Goal: Information Seeking & Learning: Learn about a topic

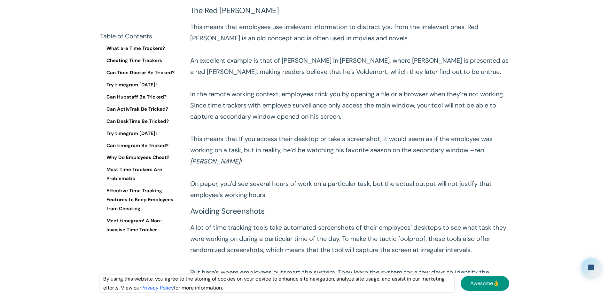
scroll to position [737, 0]
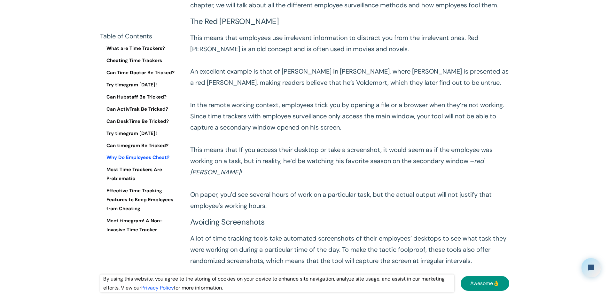
click at [144, 158] on link "Why Do Employees Cheat?" at bounding box center [140, 157] width 80 height 9
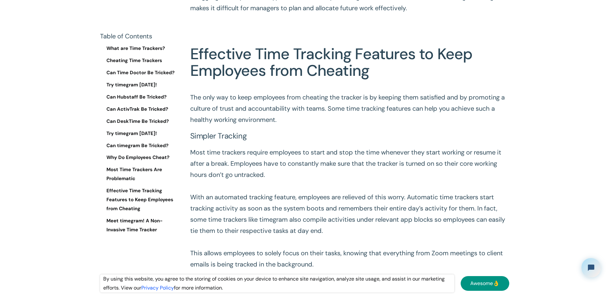
scroll to position [7483, 0]
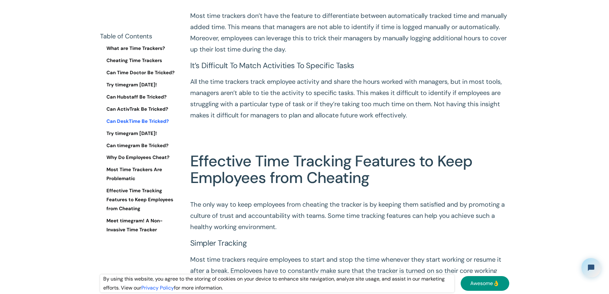
click at [151, 119] on link "Can DeskTime Be Tricked?" at bounding box center [140, 121] width 80 height 9
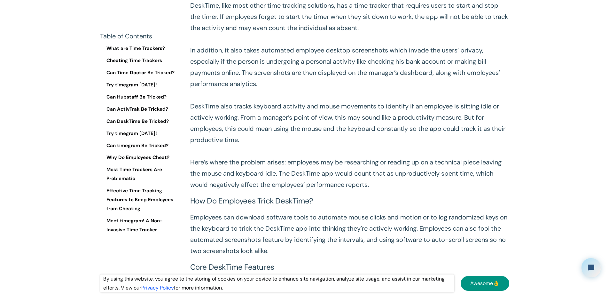
scroll to position [4885, 0]
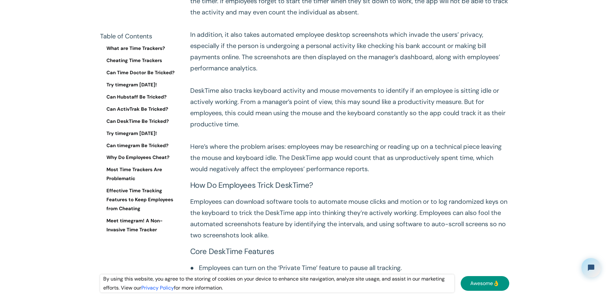
click at [206, 168] on p "DeskTime, like most other time tracking solutions, has a time tracker that requ…" at bounding box center [349, 79] width 319 height 190
click at [264, 169] on p "DeskTime, like most other time tracking solutions, has a time tracker that requ…" at bounding box center [349, 79] width 319 height 190
click at [297, 168] on p "DeskTime, like most other time tracking solutions, has a time tracker that requ…" at bounding box center [349, 79] width 319 height 190
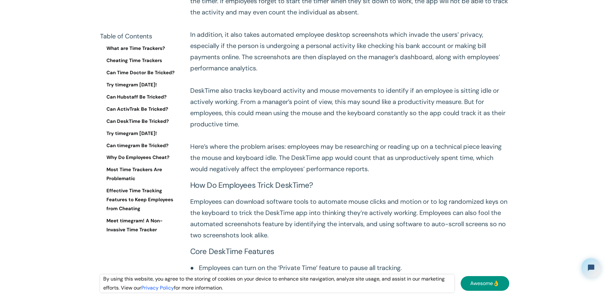
click at [327, 169] on p "DeskTime, like most other time tracking solutions, has a time tracker that requ…" at bounding box center [349, 79] width 319 height 190
click at [359, 170] on p "DeskTime, like most other time tracking solutions, has a time tracker that requ…" at bounding box center [349, 79] width 319 height 190
click at [386, 167] on p "DeskTime, like most other time tracking solutions, has a time tracker that requ…" at bounding box center [349, 79] width 319 height 190
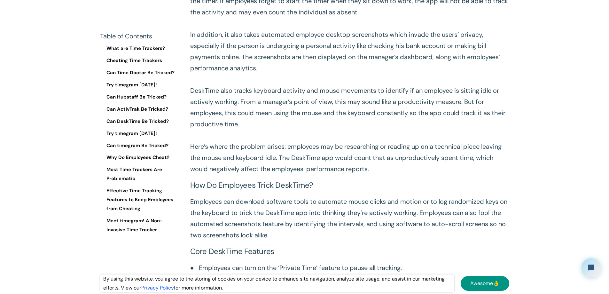
click at [427, 168] on p "DeskTime, like most other time tracking solutions, has a time tracker that requ…" at bounding box center [349, 79] width 319 height 190
click at [428, 168] on p "DeskTime, like most other time tracking solutions, has a time tracker that requ…" at bounding box center [349, 79] width 319 height 190
click at [246, 175] on p "DeskTime, like most other time tracking solutions, has a time tracker that requ…" at bounding box center [349, 79] width 319 height 190
click at [269, 175] on p "DeskTime, like most other time tracking solutions, has a time tracker that requ…" at bounding box center [349, 79] width 319 height 190
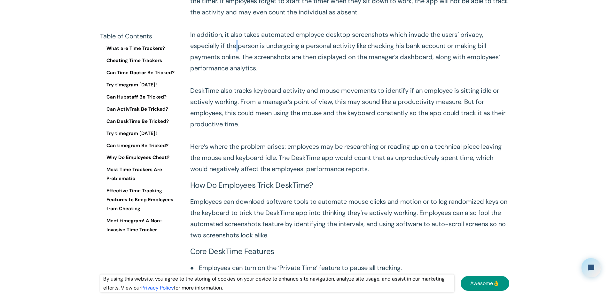
click at [269, 175] on p "DeskTime, like most other time tracking solutions, has a time tracker that requ…" at bounding box center [349, 79] width 319 height 190
click at [313, 175] on p "DeskTime, like most other time tracking solutions, has a time tracker that requ…" at bounding box center [349, 79] width 319 height 190
click at [374, 175] on p "DeskTime, like most other time tracking solutions, has a time tracker that requ…" at bounding box center [349, 79] width 319 height 190
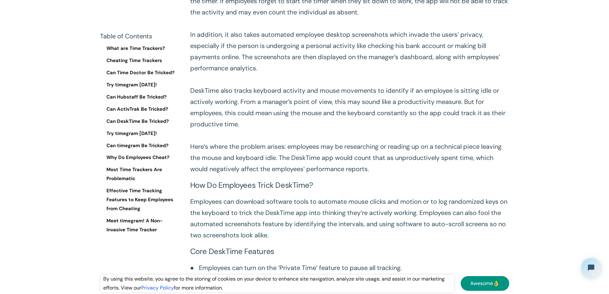
click at [436, 175] on p "DeskTime, like most other time tracking solutions, has a time tracker that requ…" at bounding box center [349, 79] width 319 height 190
click at [467, 175] on p "DeskTime, like most other time tracking solutions, has a time tracker that requ…" at bounding box center [349, 79] width 319 height 190
click at [214, 175] on p "DeskTime, like most other time tracking solutions, has a time tracker that requ…" at bounding box center [349, 79] width 319 height 190
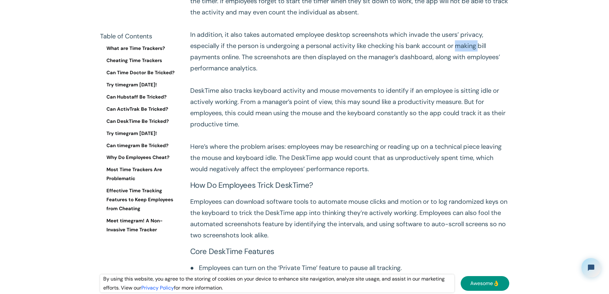
click at [214, 175] on p "DeskTime, like most other time tracking solutions, has a time tracker that requ…" at bounding box center [349, 79] width 319 height 190
click at [268, 175] on p "DeskTime, like most other time tracking solutions, has a time tracker that requ…" at bounding box center [349, 79] width 319 height 190
drag, startPoint x: 268, startPoint y: 191, endPoint x: 297, endPoint y: 190, distance: 28.2
click at [269, 175] on p "DeskTime, like most other time tracking solutions, has a time tracker that requ…" at bounding box center [349, 79] width 319 height 190
click at [327, 175] on p "DeskTime, like most other time tracking solutions, has a time tracker that requ…" at bounding box center [349, 79] width 319 height 190
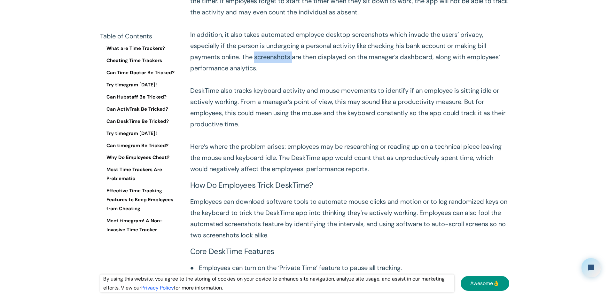
click at [327, 175] on p "DeskTime, like most other time tracking solutions, has a time tracker that requ…" at bounding box center [349, 79] width 319 height 190
click at [376, 175] on p "DeskTime, like most other time tracking solutions, has a time tracker that requ…" at bounding box center [349, 79] width 319 height 190
click at [438, 175] on p "DeskTime, like most other time tracking solutions, has a time tracker that requ…" at bounding box center [349, 79] width 319 height 190
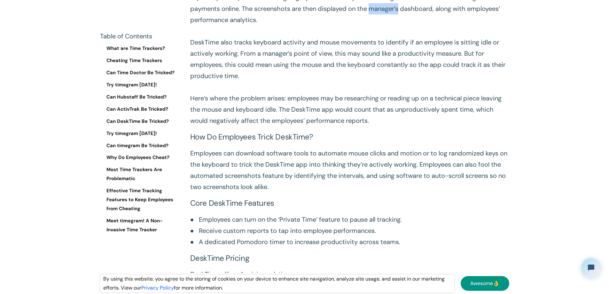
scroll to position [4949, 0]
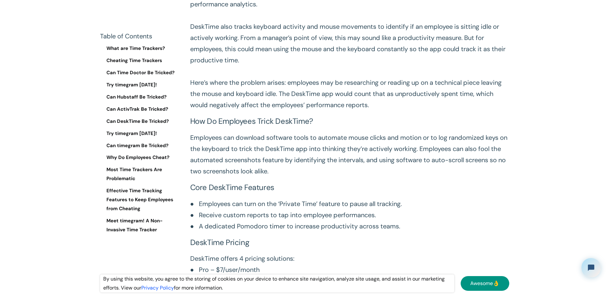
click at [233, 111] on p "DeskTime, like most other time tracking solutions, has a time tracker that requ…" at bounding box center [349, 15] width 319 height 190
click at [309, 111] on p "DeskTime, like most other time tracking solutions, has a time tracker that requ…" at bounding box center [349, 15] width 319 height 190
click at [415, 111] on p "DeskTime, like most other time tracking solutions, has a time tracker that requ…" at bounding box center [349, 15] width 319 height 190
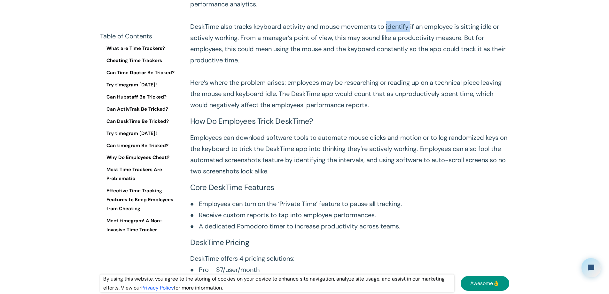
click at [415, 111] on p "DeskTime, like most other time tracking solutions, has a time tracker that requ…" at bounding box center [349, 15] width 319 height 190
click at [448, 111] on p "DeskTime, like most other time tracking solutions, has a time tracker that requ…" at bounding box center [349, 15] width 319 height 190
click at [199, 111] on p "DeskTime, like most other time tracking solutions, has a time tracker that requ…" at bounding box center [349, 15] width 319 height 190
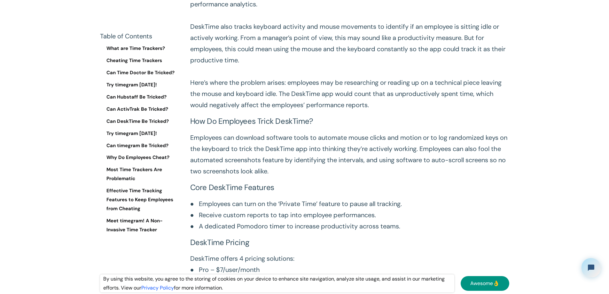
click at [241, 111] on p "DeskTime, like most other time tracking solutions, has a time tracker that requ…" at bounding box center [349, 15] width 319 height 190
click at [280, 111] on p "DeskTime, like most other time tracking solutions, has a time tracker that requ…" at bounding box center [349, 15] width 319 height 190
click at [311, 111] on p "DeskTime, like most other time tracking solutions, has a time tracker that requ…" at bounding box center [349, 15] width 319 height 190
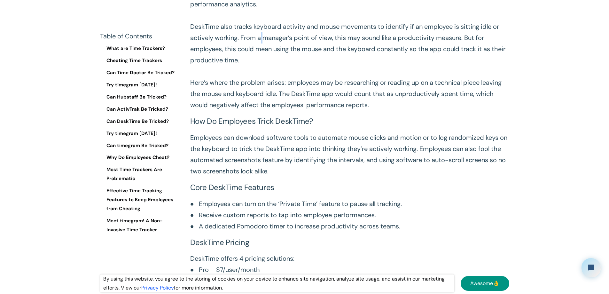
click at [311, 111] on p "DeskTime, like most other time tracking solutions, has a time tracker that requ…" at bounding box center [349, 15] width 319 height 190
click at [333, 111] on p "DeskTime, like most other time tracking solutions, has a time tracker that requ…" at bounding box center [349, 15] width 319 height 190
drag, startPoint x: 333, startPoint y: 171, endPoint x: 340, endPoint y: 171, distance: 7.4
click at [333, 111] on p "DeskTime, like most other time tracking solutions, has a time tracker that requ…" at bounding box center [349, 15] width 319 height 190
click at [397, 111] on p "DeskTime, like most other time tracking solutions, has a time tracker that requ…" at bounding box center [349, 15] width 319 height 190
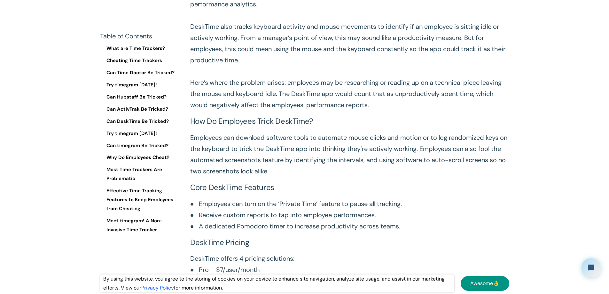
click at [447, 111] on p "DeskTime, like most other time tracking solutions, has a time tracker that requ…" at bounding box center [349, 15] width 319 height 190
click at [267, 111] on p "DeskTime, like most other time tracking solutions, has a time tracker that requ…" at bounding box center [349, 15] width 319 height 190
click at [367, 111] on p "DeskTime, like most other time tracking solutions, has a time tracker that requ…" at bounding box center [349, 15] width 319 height 190
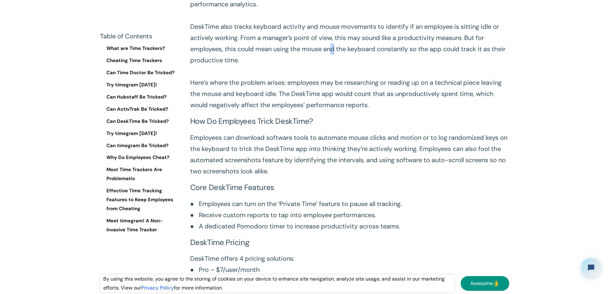
click at [404, 111] on p "DeskTime, like most other time tracking solutions, has a time tracker that requ…" at bounding box center [349, 15] width 319 height 190
drag, startPoint x: 404, startPoint y: 185, endPoint x: 418, endPoint y: 185, distance: 13.8
click at [404, 111] on p "DeskTime, like most other time tracking solutions, has a time tracker that requ…" at bounding box center [349, 15] width 319 height 190
click at [440, 111] on p "DeskTime, like most other time tracking solutions, has a time tracker that requ…" at bounding box center [349, 15] width 319 height 190
click at [442, 111] on p "DeskTime, like most other time tracking solutions, has a time tracker that requ…" at bounding box center [349, 15] width 319 height 190
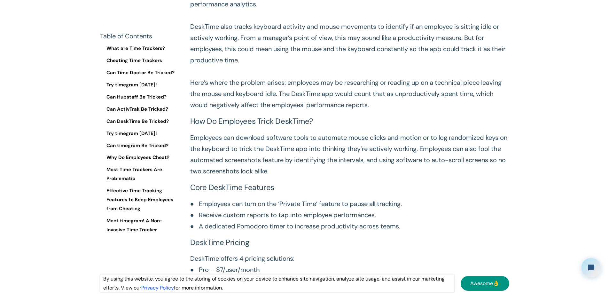
click at [473, 111] on p "DeskTime, like most other time tracking solutions, has a time tracker that requ…" at bounding box center [349, 15] width 319 height 190
click at [509, 111] on p "DeskTime, like most other time tracking solutions, has a time tracker that requ…" at bounding box center [349, 15] width 319 height 190
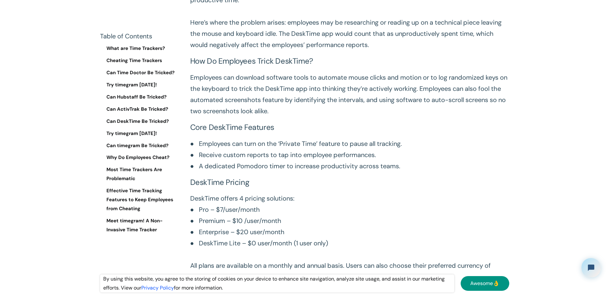
scroll to position [5013, 0]
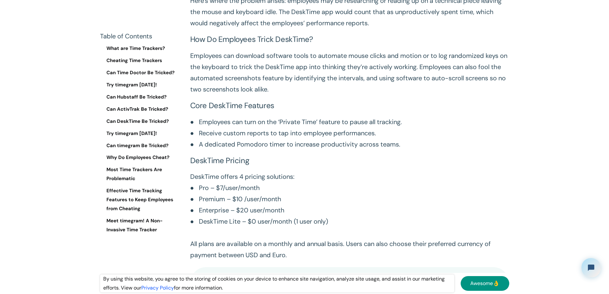
scroll to position [5077, 0]
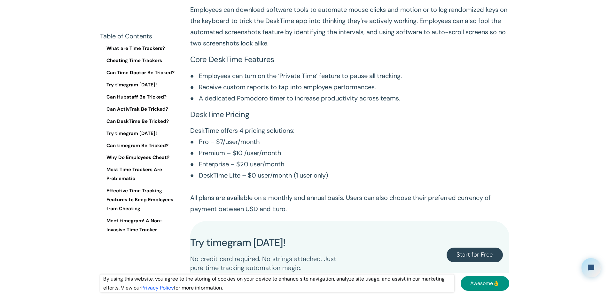
click at [195, 49] on p "Employees can download software tools to automate mouse clicks and motion or to…" at bounding box center [349, 26] width 319 height 45
click at [249, 49] on p "Employees can download software tools to automate mouse clicks and motion or to…" at bounding box center [349, 26] width 319 height 45
click at [299, 49] on p "Employees can download software tools to automate mouse clicks and motion or to…" at bounding box center [349, 26] width 319 height 45
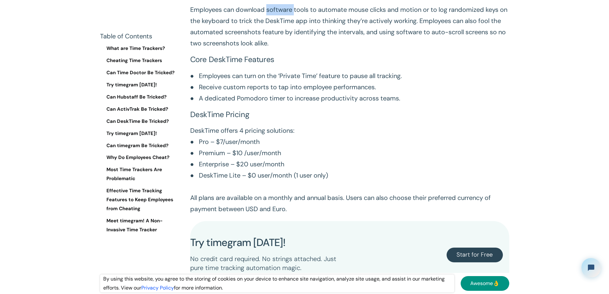
click at [299, 49] on p "Employees can download software tools to automate mouse clicks and motion or to…" at bounding box center [349, 26] width 319 height 45
click at [356, 49] on p "Employees can download software tools to automate mouse clicks and motion or to…" at bounding box center [349, 26] width 319 height 45
click at [387, 49] on p "Employees can download software tools to automate mouse clicks and motion or to…" at bounding box center [349, 26] width 319 height 45
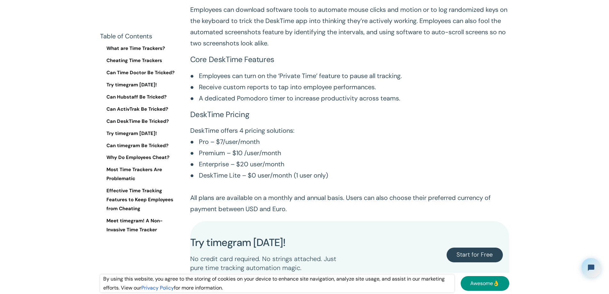
click at [413, 49] on p "Employees can download software tools to automate mouse clicks and motion or to…" at bounding box center [349, 26] width 319 height 45
click at [414, 49] on p "Employees can download software tools to automate mouse clicks and motion or to…" at bounding box center [349, 26] width 319 height 45
click at [437, 49] on p "Employees can download software tools to automate mouse clicks and motion or to…" at bounding box center [349, 26] width 319 height 45
click at [471, 49] on p "Employees can download software tools to automate mouse clicks and motion or to…" at bounding box center [349, 26] width 319 height 45
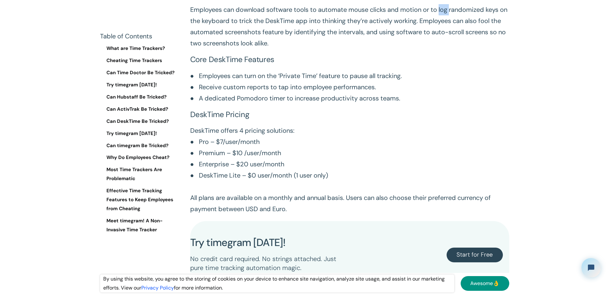
click at [471, 49] on p "Employees can download software tools to automate mouse clicks and motion or to…" at bounding box center [349, 26] width 319 height 45
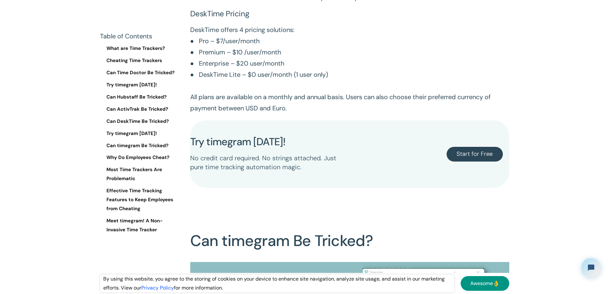
scroll to position [5173, 0]
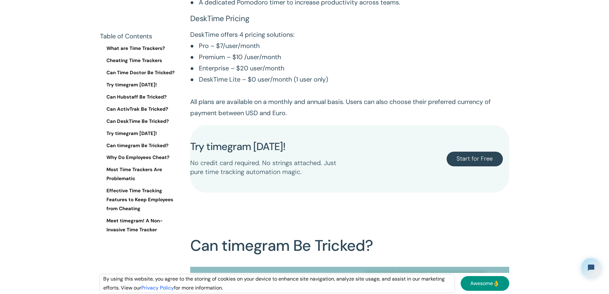
click at [283, 119] on p "DeskTime offers 4 pricing solutions: ● Pro – $7/user/month ● Premium – $10 /use…" at bounding box center [349, 74] width 319 height 90
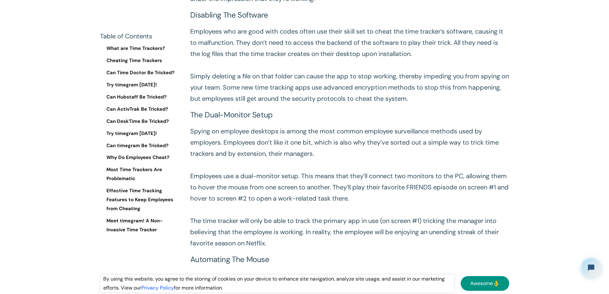
scroll to position [1206, 0]
